Goal: Connect with others: Connect with others

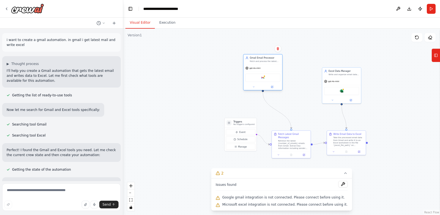
click at [267, 80] on div "Google gmail" at bounding box center [262, 78] width 35 height 8
click at [266, 77] on div "Google gmail" at bounding box center [262, 78] width 35 height 8
click at [264, 77] on img at bounding box center [263, 78] width 4 height 4
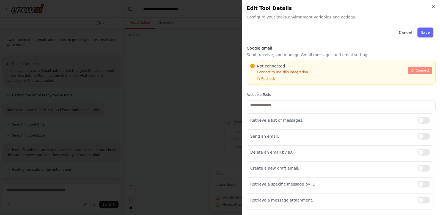
click at [415, 69] on span "Connect" at bounding box center [422, 70] width 14 height 4
click at [401, 33] on button "Cancel" at bounding box center [405, 32] width 20 height 10
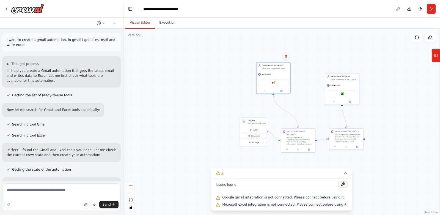
click at [339, 183] on button at bounding box center [342, 184] width 9 height 7
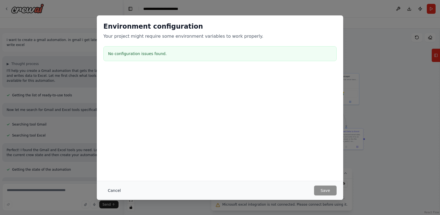
click at [112, 188] on button "Cancel" at bounding box center [114, 190] width 22 height 10
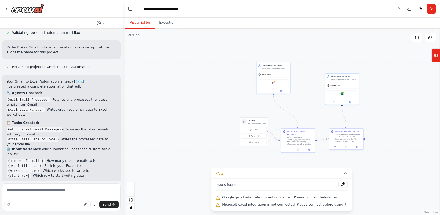
scroll to position [355, 0]
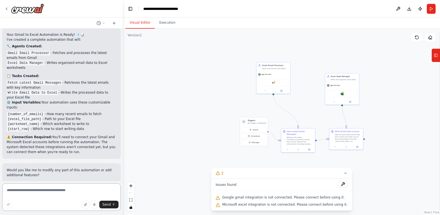
click at [52, 191] on textarea at bounding box center [61, 196] width 118 height 27
click at [84, 203] on icon "button" at bounding box center [85, 204] width 3 height 3
click at [93, 204] on icon "button" at bounding box center [94, 204] width 2 height 1
click at [162, 135] on div ".deletable-edge-delete-btn { width: 20px; height: 20px; border: 0px solid #ffff…" at bounding box center [281, 122] width 317 height 186
